Goal: Communication & Community: Answer question/provide support

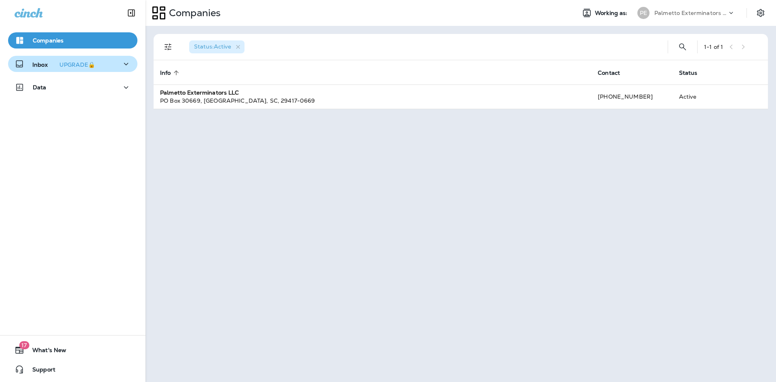
click at [125, 65] on icon "button" at bounding box center [126, 64] width 10 height 10
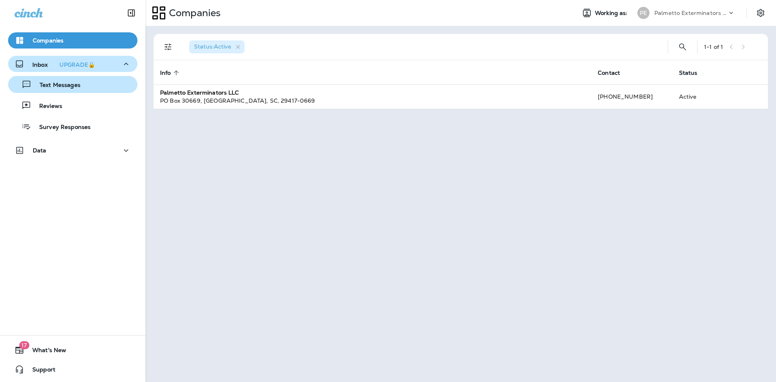
click at [104, 84] on div "Text Messages" at bounding box center [72, 84] width 123 height 12
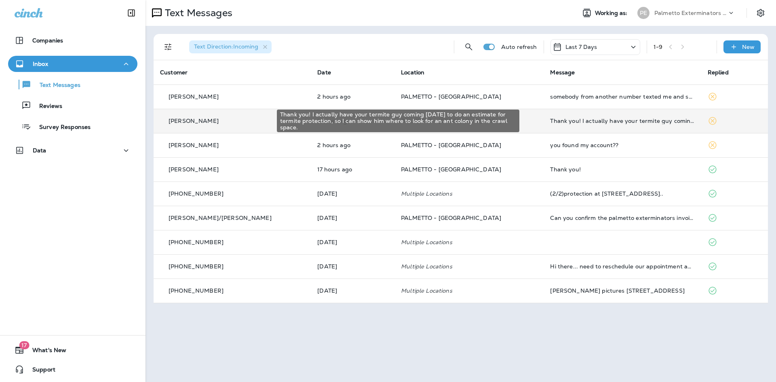
click at [593, 120] on div "Thank you! I actually have your termite guy coming [DATE] to do an estimate for…" at bounding box center [622, 121] width 144 height 6
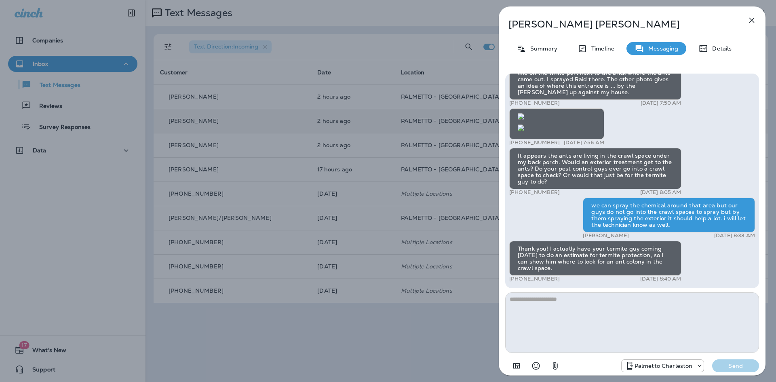
click at [556, 304] on textarea at bounding box center [632, 322] width 254 height 61
click at [754, 18] on icon "button" at bounding box center [751, 20] width 5 height 5
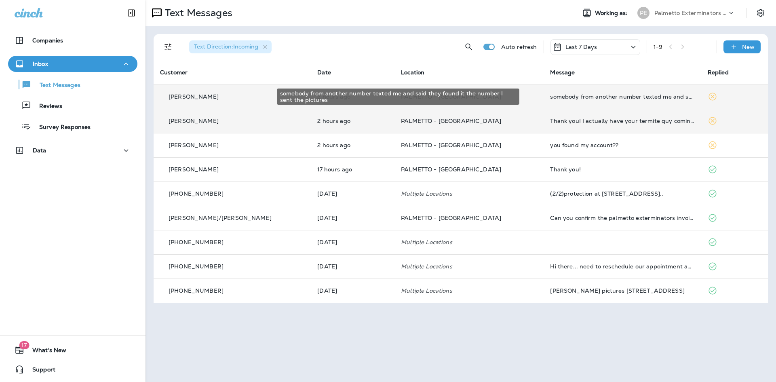
click at [594, 99] on div "somebody from another number texted me and said they found it the number I sent…" at bounding box center [622, 96] width 144 height 6
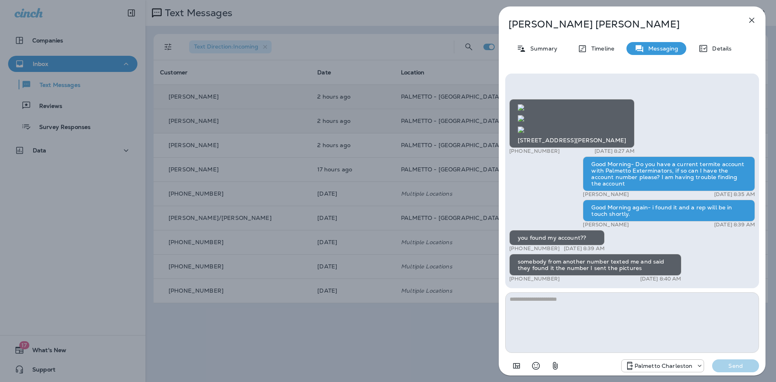
click at [756, 18] on icon "button" at bounding box center [752, 20] width 10 height 10
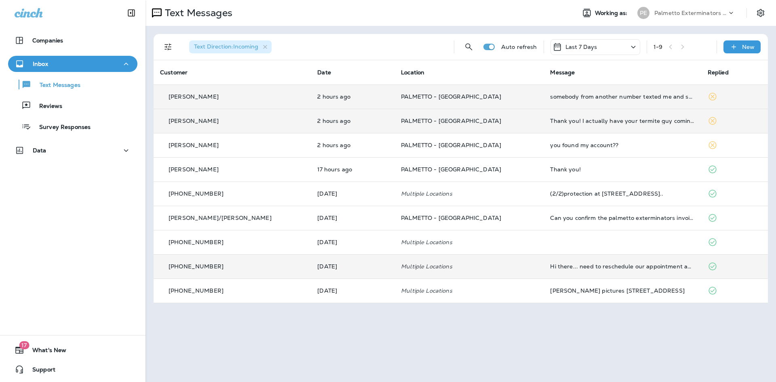
click at [559, 270] on td "Hi there... need to reschedule our appointment again. I'm thinking October migh…" at bounding box center [622, 266] width 157 height 24
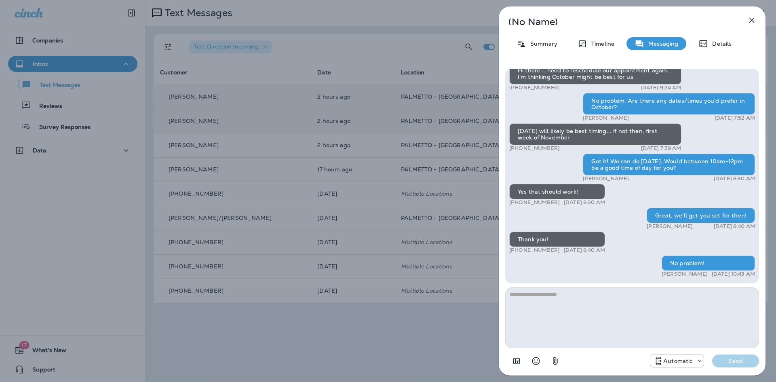
click at [751, 21] on icon "button" at bounding box center [751, 20] width 5 height 5
